Goal: Task Accomplishment & Management: Use online tool/utility

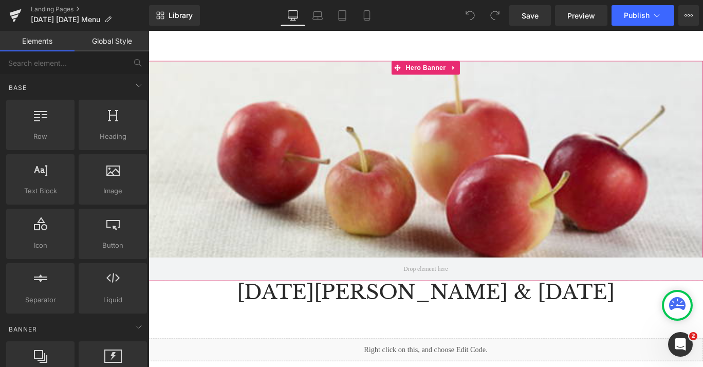
scroll to position [66, 0]
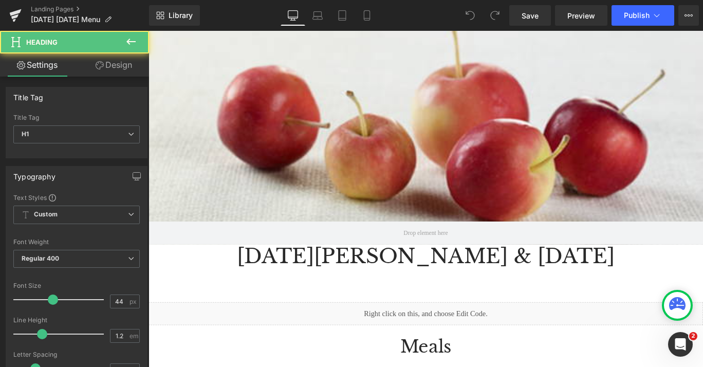
click at [439, 298] on h1 at bounding box center [460, 311] width 622 height 27
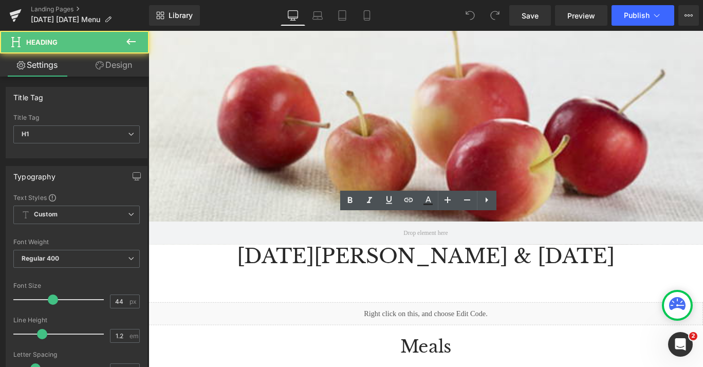
scroll to position [99, 0]
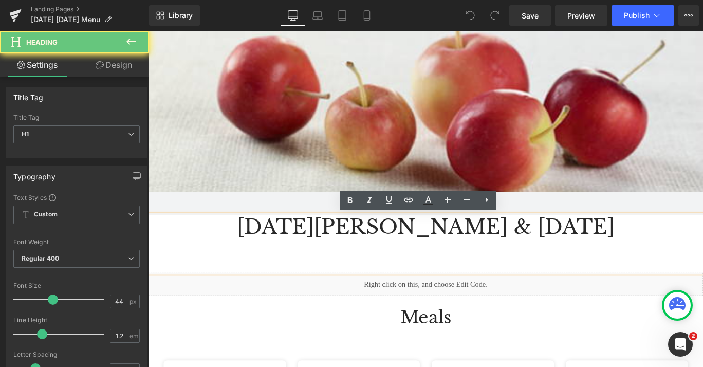
click at [439, 281] on h1 at bounding box center [460, 278] width 622 height 27
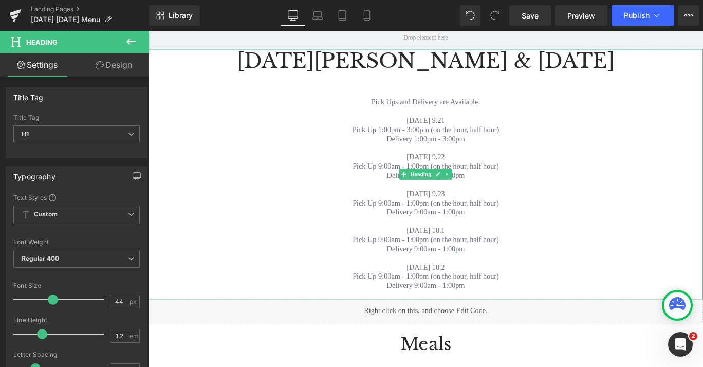
scroll to position [286, 0]
click at [545, 194] on div "Delivery 9:00am - 1:00pm" at bounding box center [460, 192] width 622 height 10
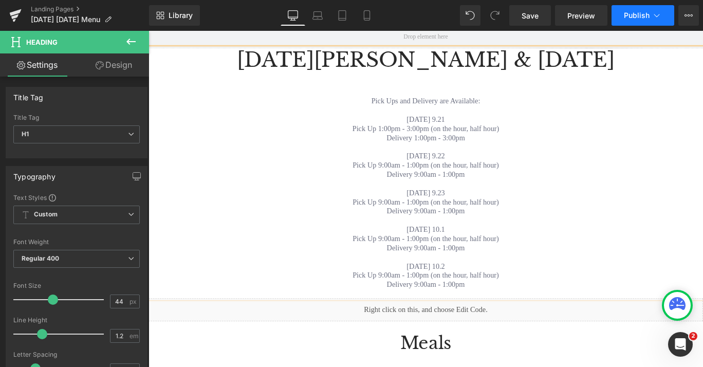
click at [633, 16] on span "Publish" at bounding box center [637, 15] width 26 height 8
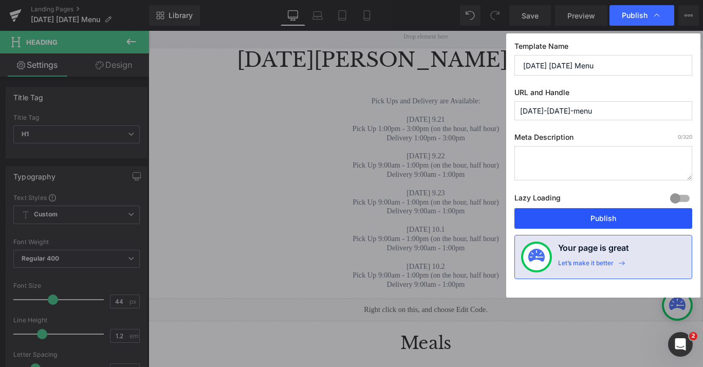
click at [595, 217] on button "Publish" at bounding box center [604, 218] width 178 height 21
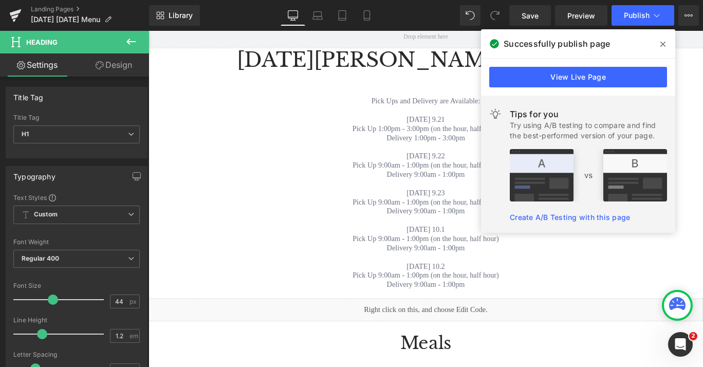
click at [663, 45] on icon at bounding box center [663, 44] width 5 height 5
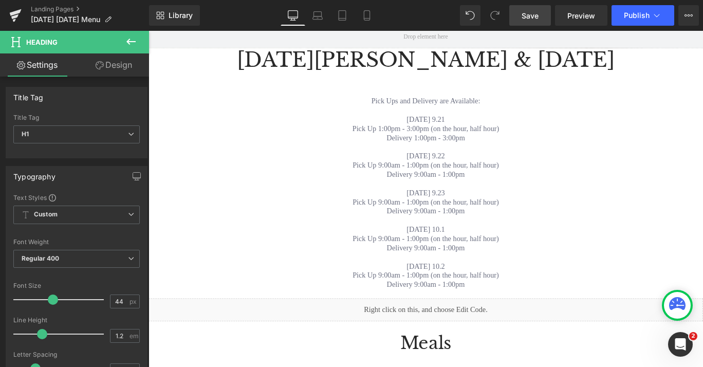
click at [516, 16] on link "Save" at bounding box center [530, 15] width 42 height 21
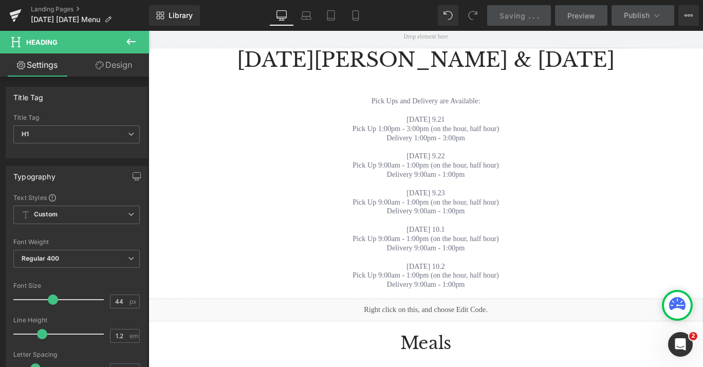
click at [50, 5] on div "Landing Pages [DATE] [DATE] Menu" at bounding box center [74, 15] width 149 height 31
click at [56, 16] on span "[DATE] [DATE] Menu" at bounding box center [65, 19] width 69 height 8
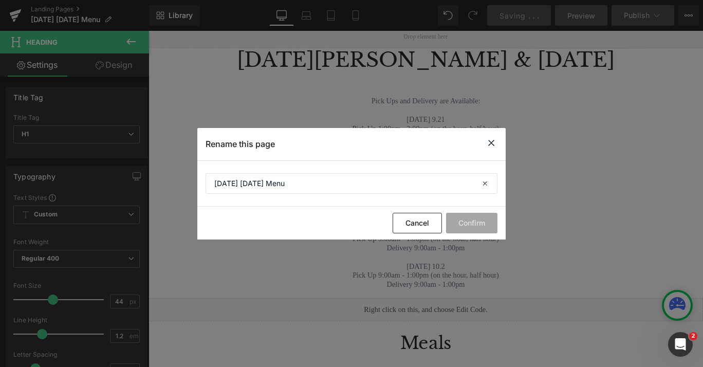
click at [497, 141] on icon at bounding box center [491, 143] width 12 height 13
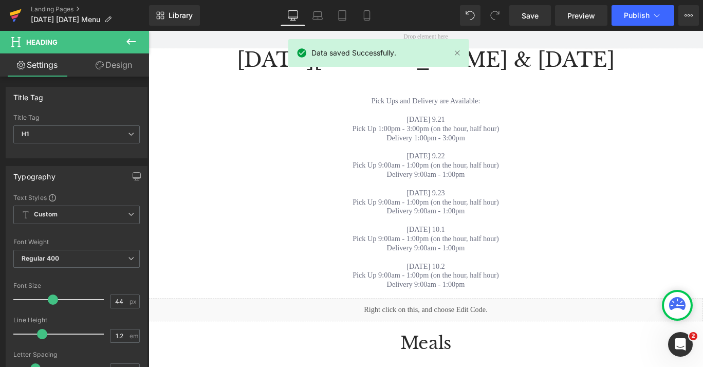
click at [10, 16] on icon at bounding box center [15, 16] width 12 height 26
